Goal: Task Accomplishment & Management: Manage account settings

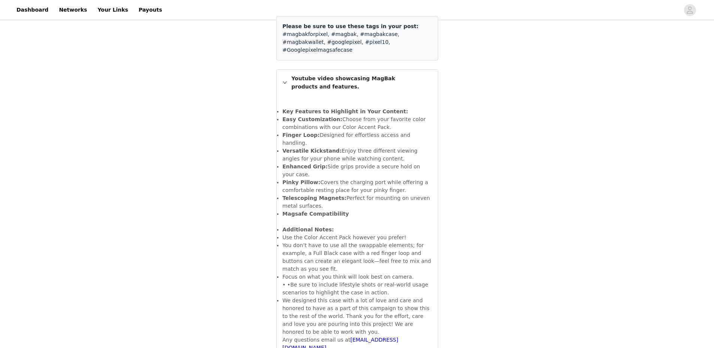
scroll to position [136, 0]
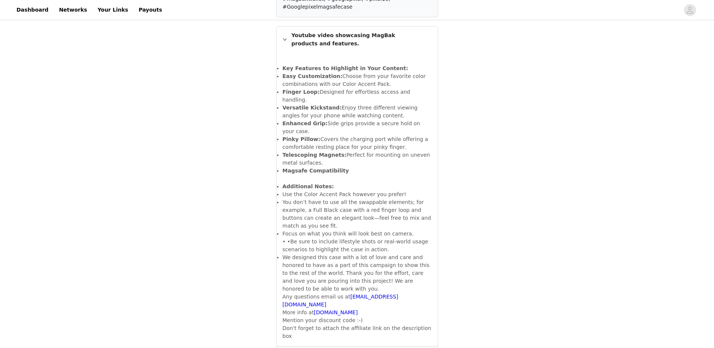
click at [415, 347] on span "Delivered" at bounding box center [418, 354] width 25 height 6
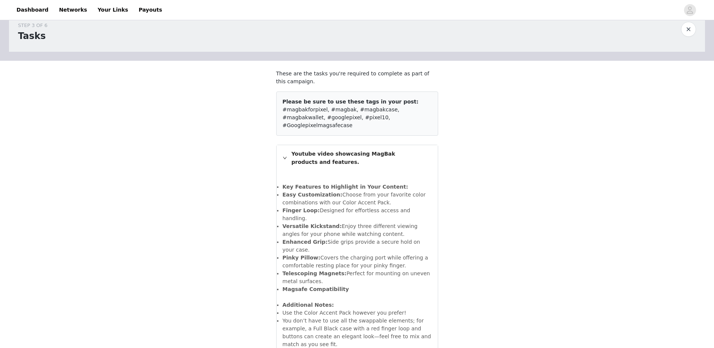
scroll to position [19, 0]
click at [283, 145] on div "Youtube video showcasing MagBak products and features." at bounding box center [357, 156] width 161 height 25
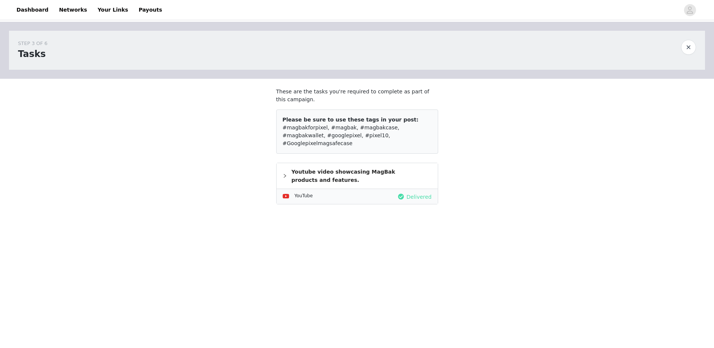
scroll to position [0, 0]
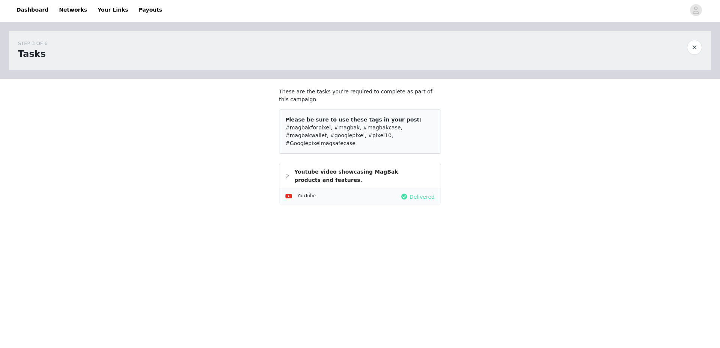
click at [415, 194] on span "Delivered" at bounding box center [421, 197] width 25 height 6
click at [287, 174] on icon "icon: right" at bounding box center [287, 176] width 4 height 4
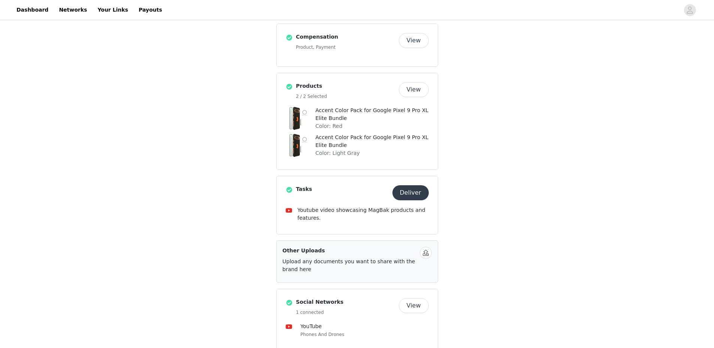
scroll to position [267, 0]
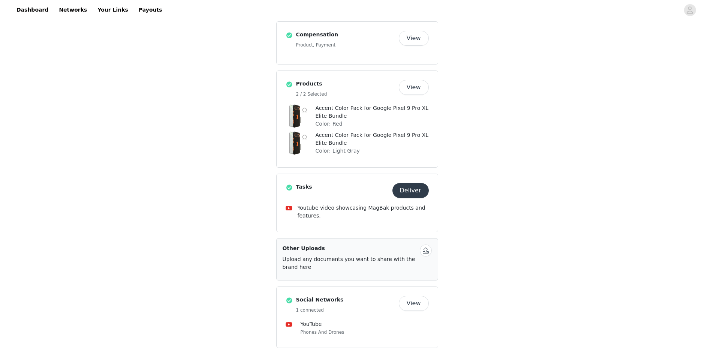
click at [415, 183] on button "Deliver" at bounding box center [410, 190] width 36 height 15
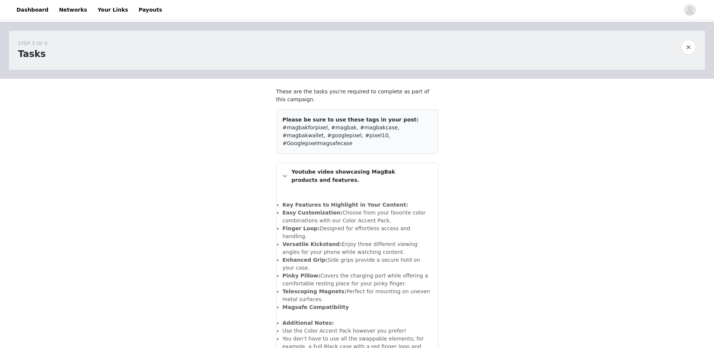
click at [692, 47] on button "button" at bounding box center [688, 47] width 15 height 15
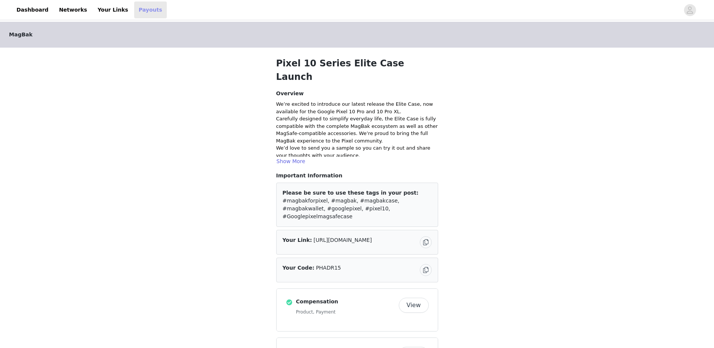
click at [136, 18] on link "Payouts" at bounding box center [150, 9] width 33 height 17
